Goal: Communication & Community: Ask a question

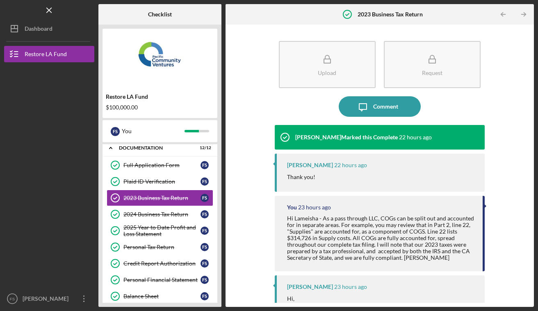
scroll to position [17, 0]
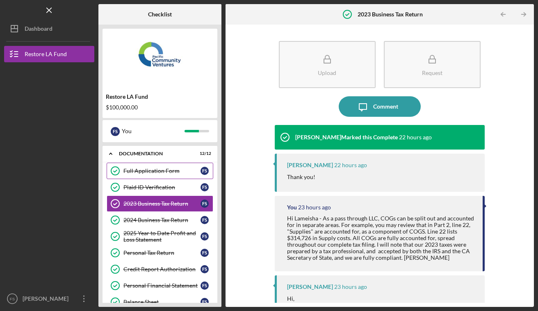
click at [163, 171] on div "Full Application Form" at bounding box center [162, 171] width 77 height 7
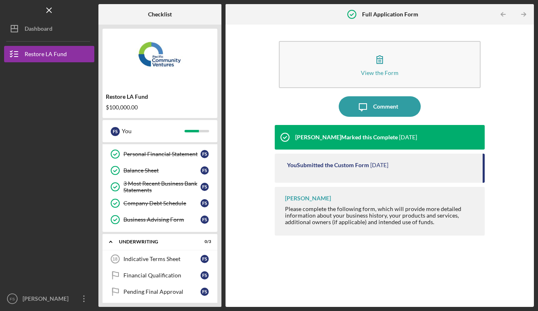
scroll to position [172, 0]
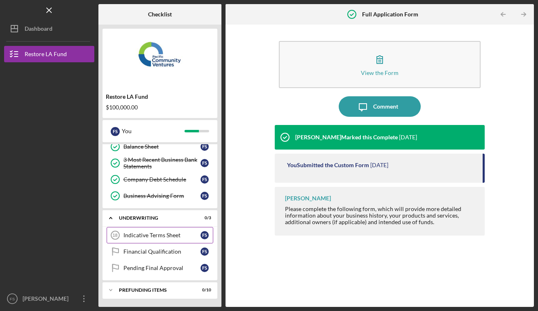
click at [145, 240] on link "Indicative Terms Sheet 18 Indicative Terms Sheet F S" at bounding box center [160, 235] width 107 height 16
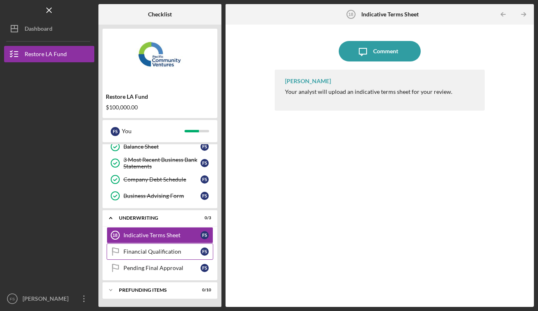
click at [173, 256] on link "Financial Qualification Financial Qualification F S" at bounding box center [160, 252] width 107 height 16
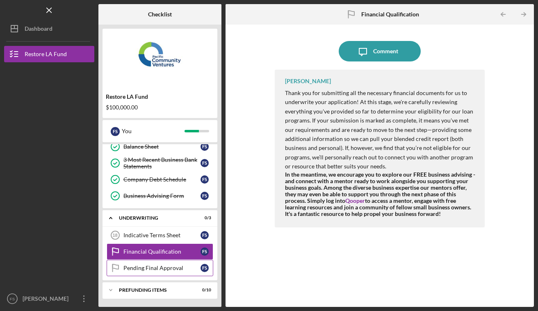
click at [166, 267] on div "Pending Final Approval" at bounding box center [162, 268] width 77 height 7
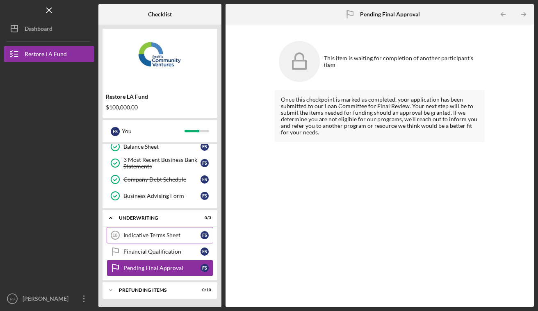
click at [172, 236] on div "Indicative Terms Sheet" at bounding box center [162, 235] width 77 height 7
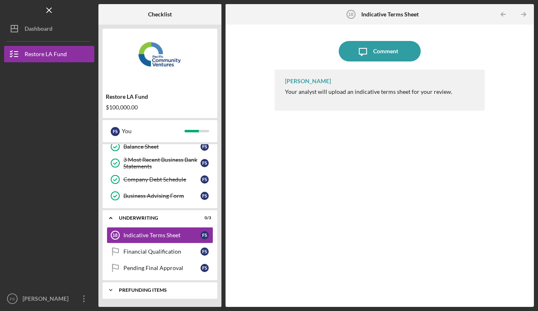
click at [149, 291] on div "Prefunding Items" at bounding box center [163, 290] width 88 height 5
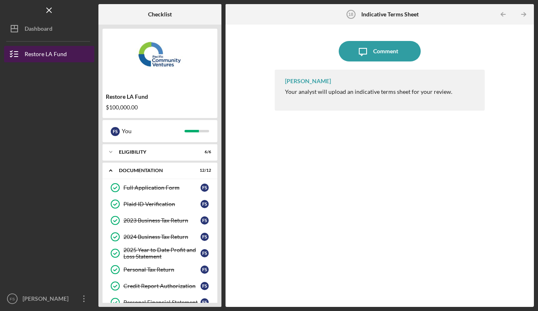
click at [59, 53] on div "Restore LA Fund" at bounding box center [46, 55] width 42 height 18
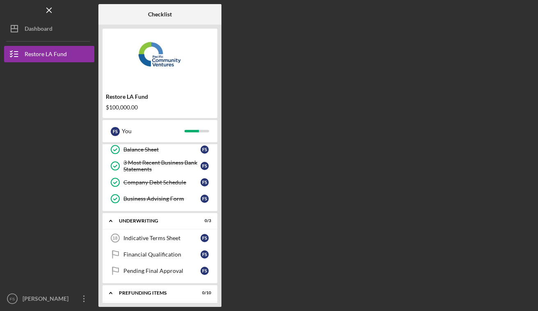
scroll to position [174, 0]
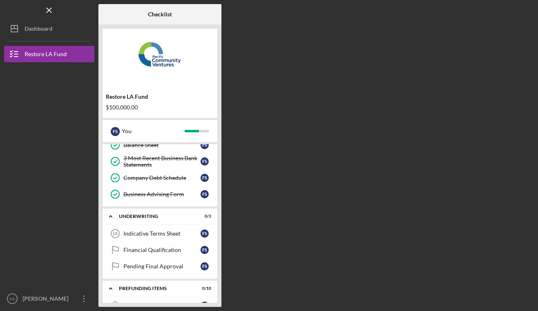
click at [167, 238] on link "Indicative Terms Sheet 18 Indicative Terms Sheet F S" at bounding box center [160, 234] width 107 height 16
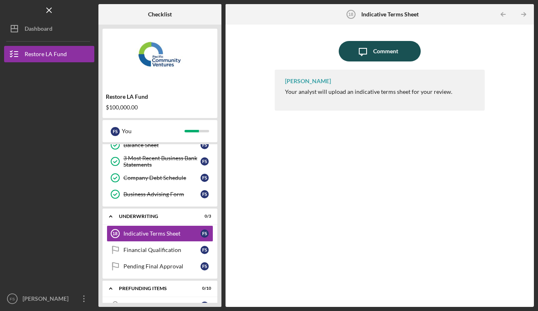
click at [384, 46] on div "Comment" at bounding box center [385, 51] width 25 height 21
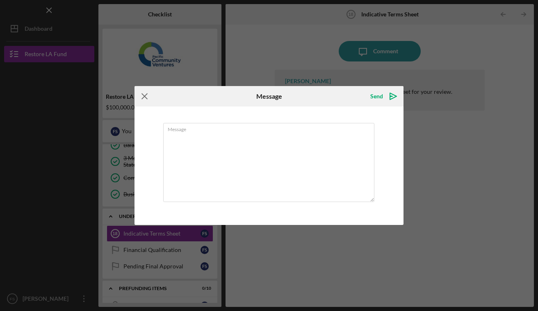
click at [144, 93] on icon "Icon/Menu Close" at bounding box center [145, 96] width 21 height 21
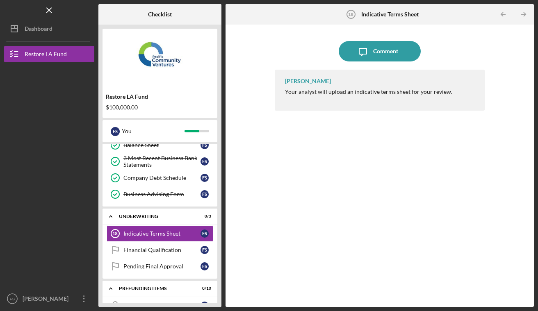
click at [298, 82] on div "[PERSON_NAME]" at bounding box center [308, 81] width 46 height 7
copy div "Lameisha"
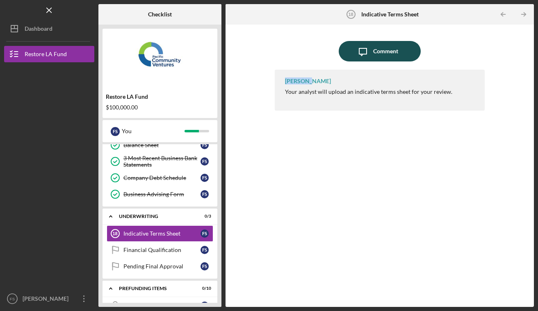
click at [388, 54] on div "Comment" at bounding box center [385, 51] width 25 height 21
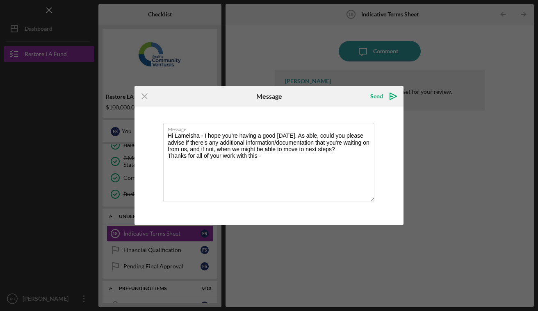
type textarea "Hi Lameisha - I hope you're having a good [DATE]. As able, could you please adv…"
